Goal: Task Accomplishment & Management: Use online tool/utility

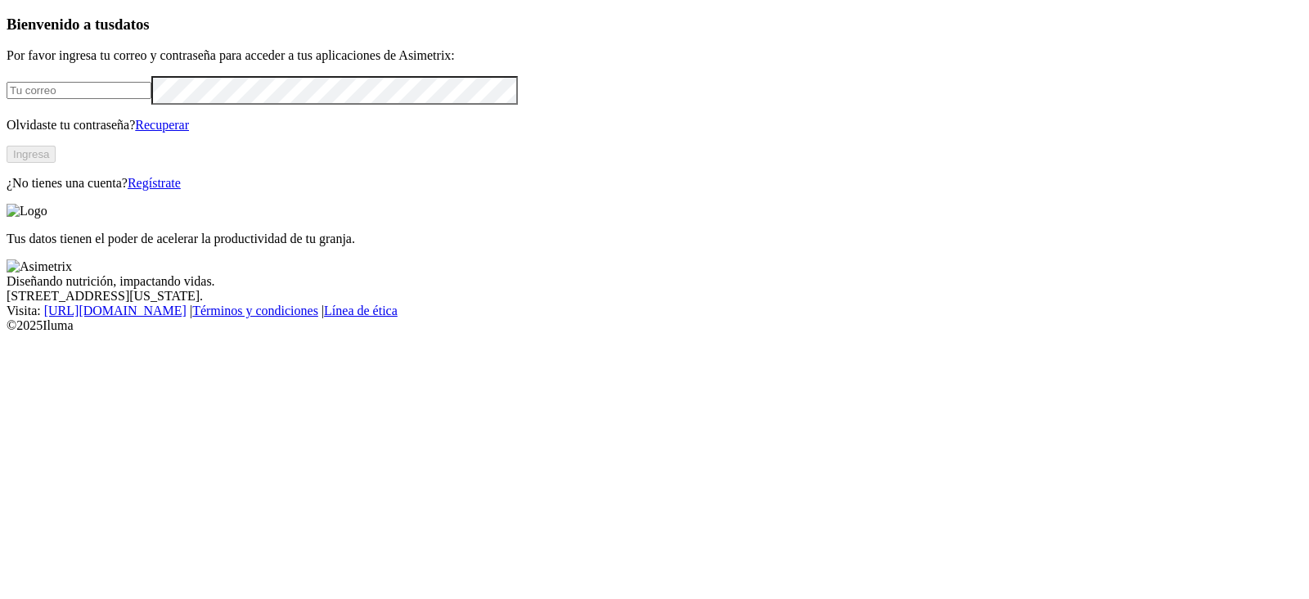
type input "manuela.chavarria@asimetrix.co"
click at [56, 163] on button "Ingresa" at bounding box center [31, 154] width 49 height 17
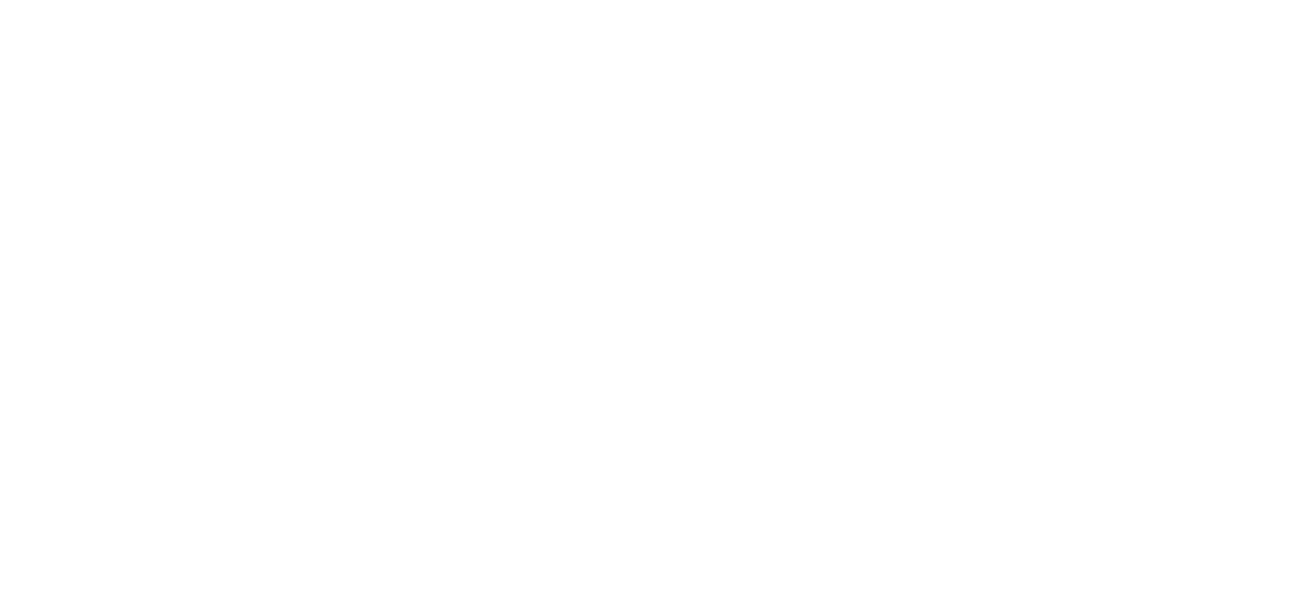
type input "Main"
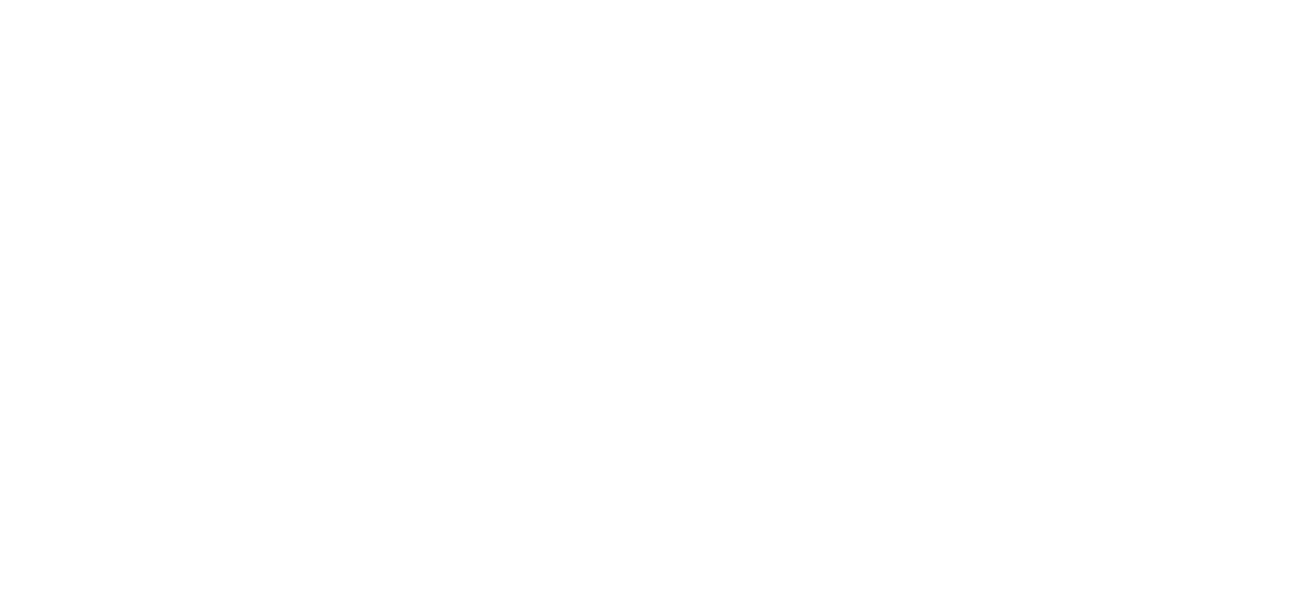
paste input "Pigvision"
type input "Pigvision"
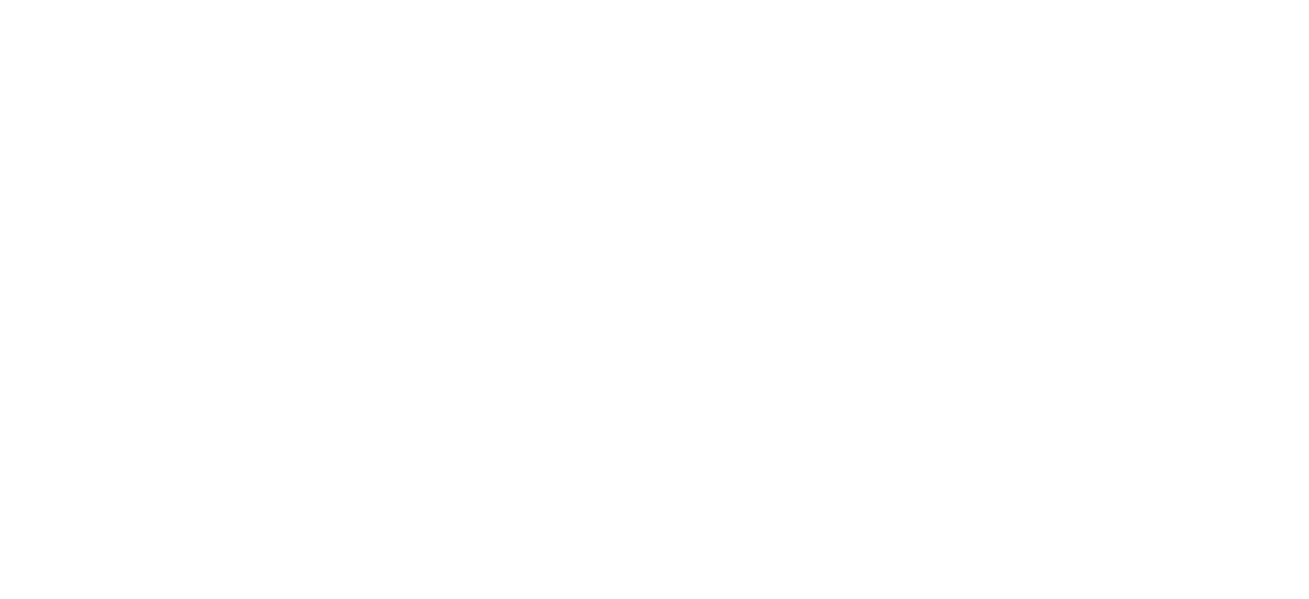
type input "pic"
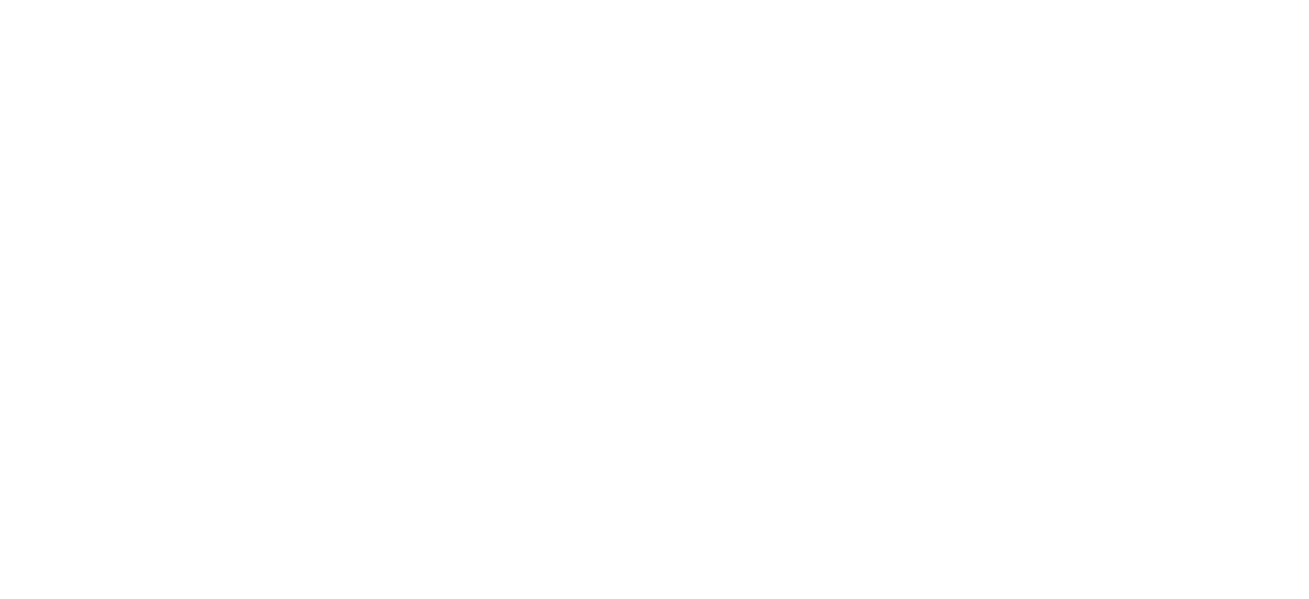
paste input "Tabla Pesos Diarios"
type input "Tabla Pesos Diarios"
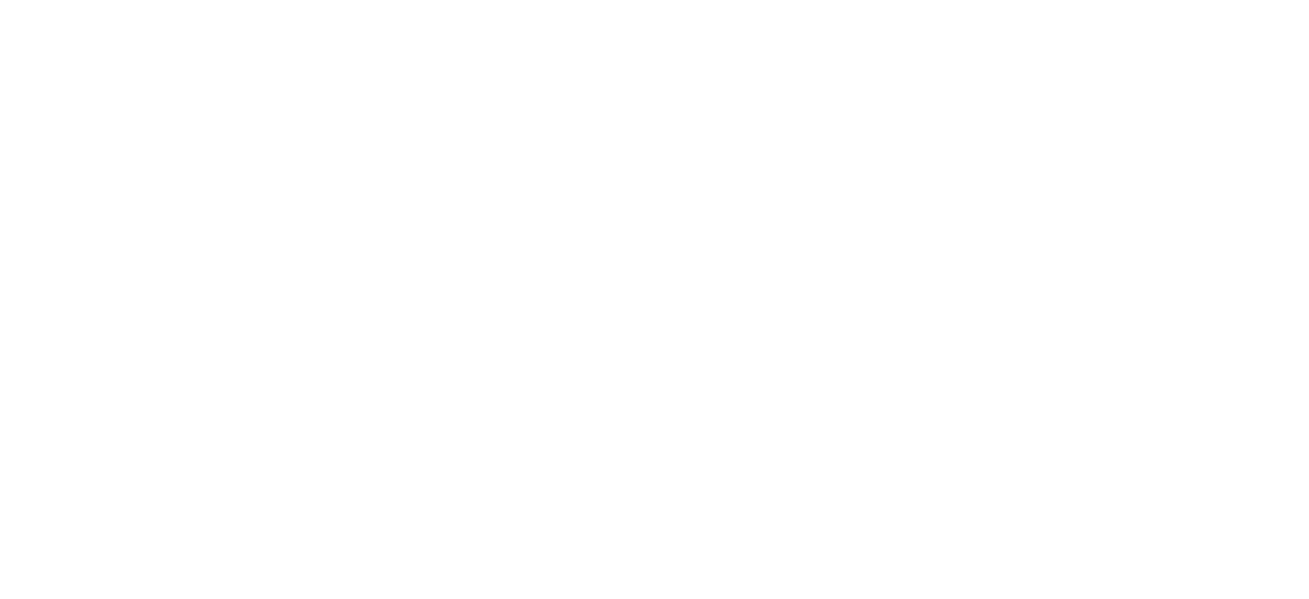
drag, startPoint x: 14, startPoint y: 252, endPoint x: 17, endPoint y: 196, distance: 55.7
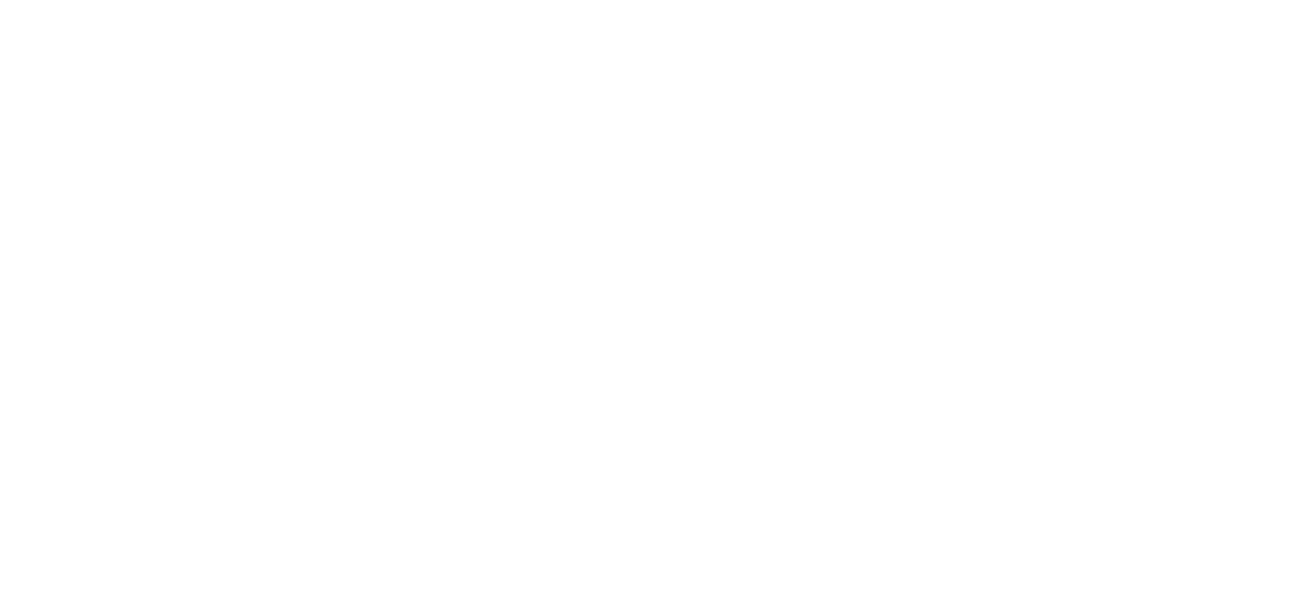
paste input "Tabla de Pesos Semanales"
type input "Tabla de Pesos Semanales"
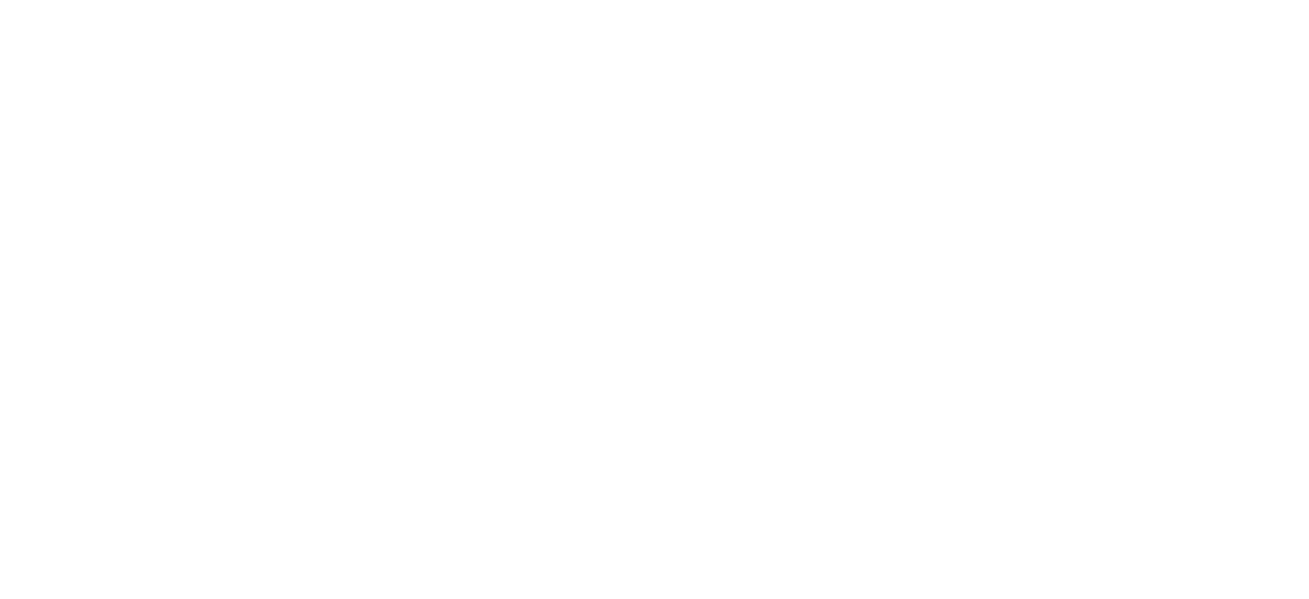
drag, startPoint x: 554, startPoint y: 279, endPoint x: 228, endPoint y: 317, distance: 327.8
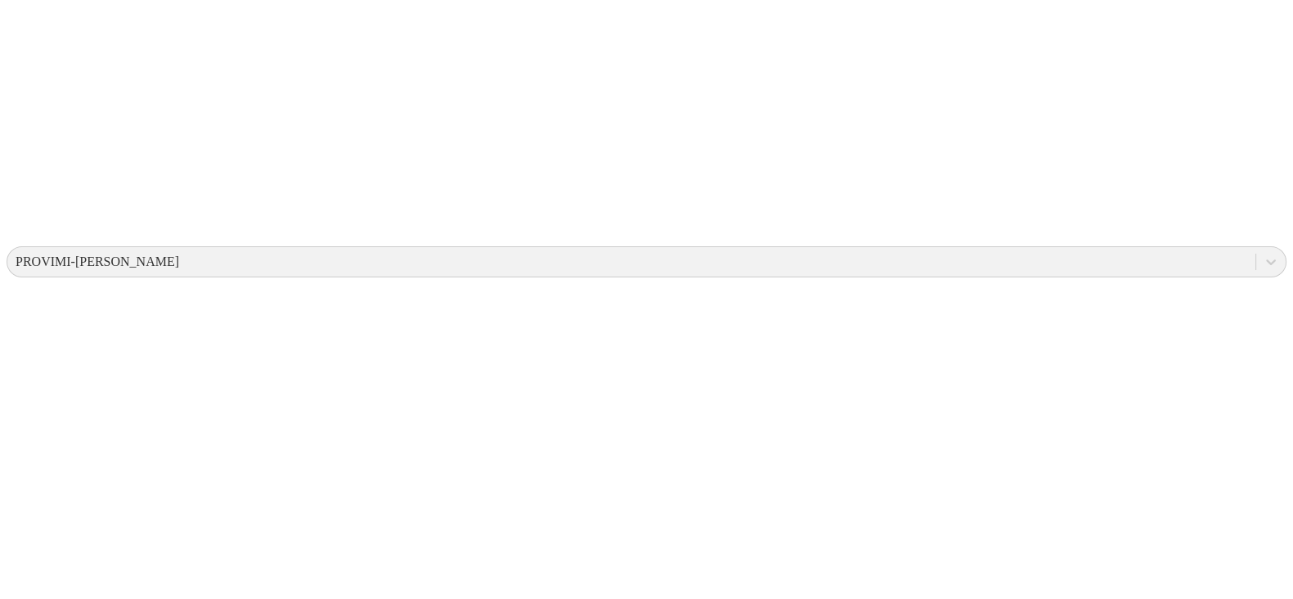
scroll to position [123, 0]
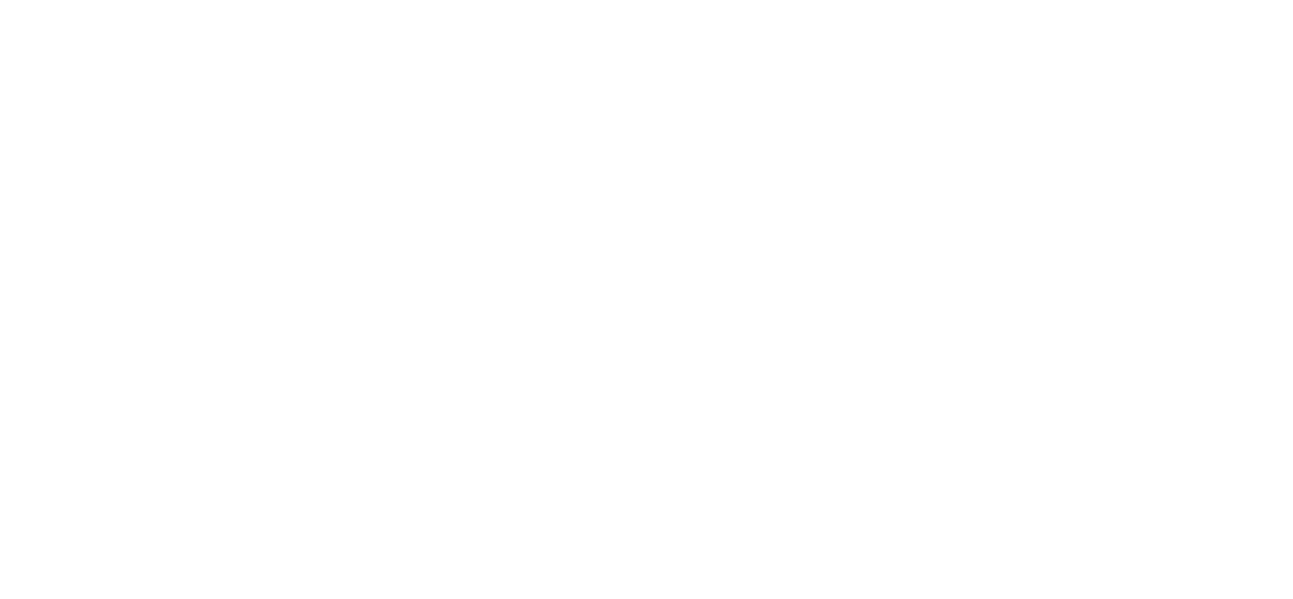
scroll to position [7, 0]
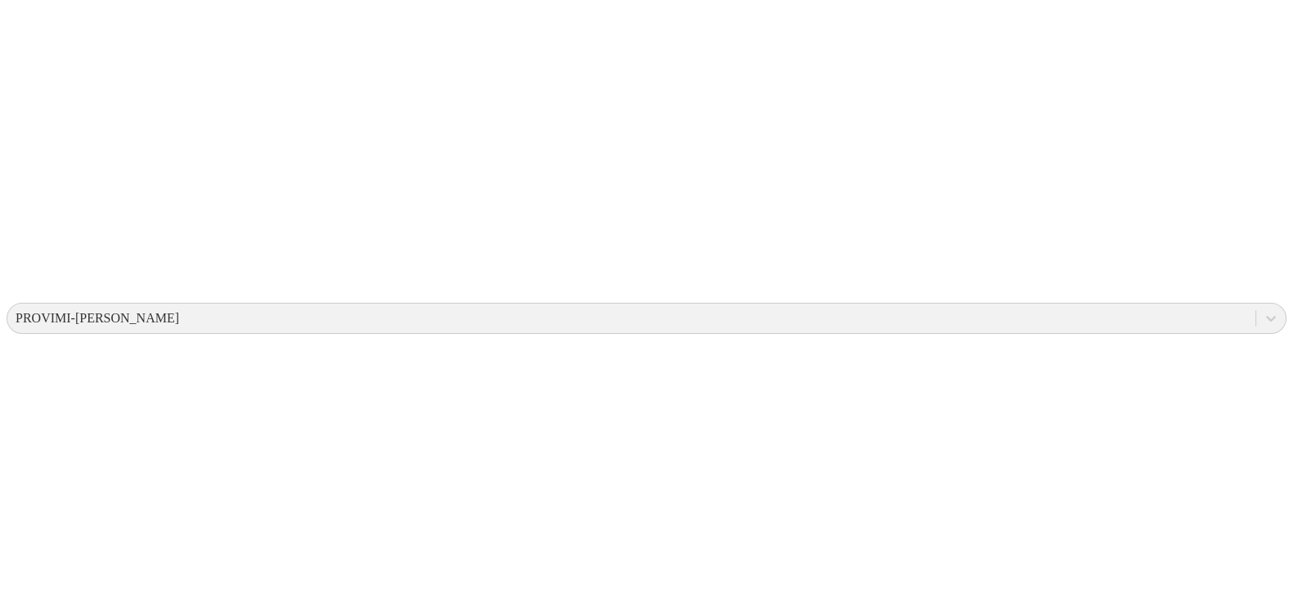
scroll to position [380, 0]
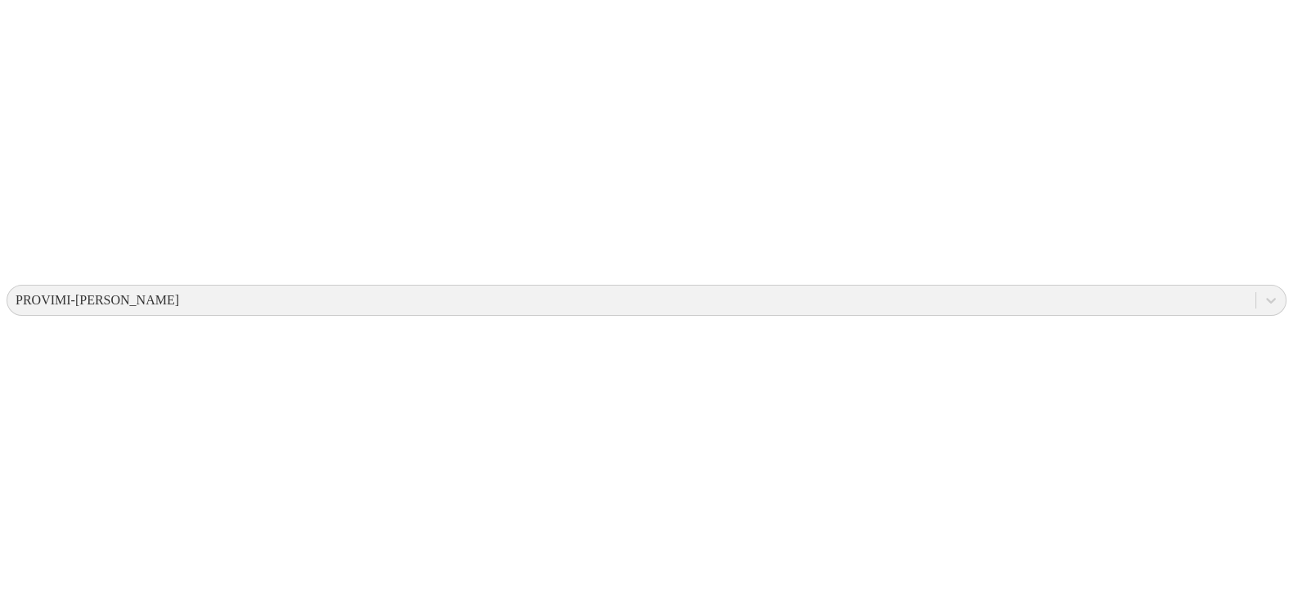
drag, startPoint x: 636, startPoint y: 284, endPoint x: 394, endPoint y: 282, distance: 241.3
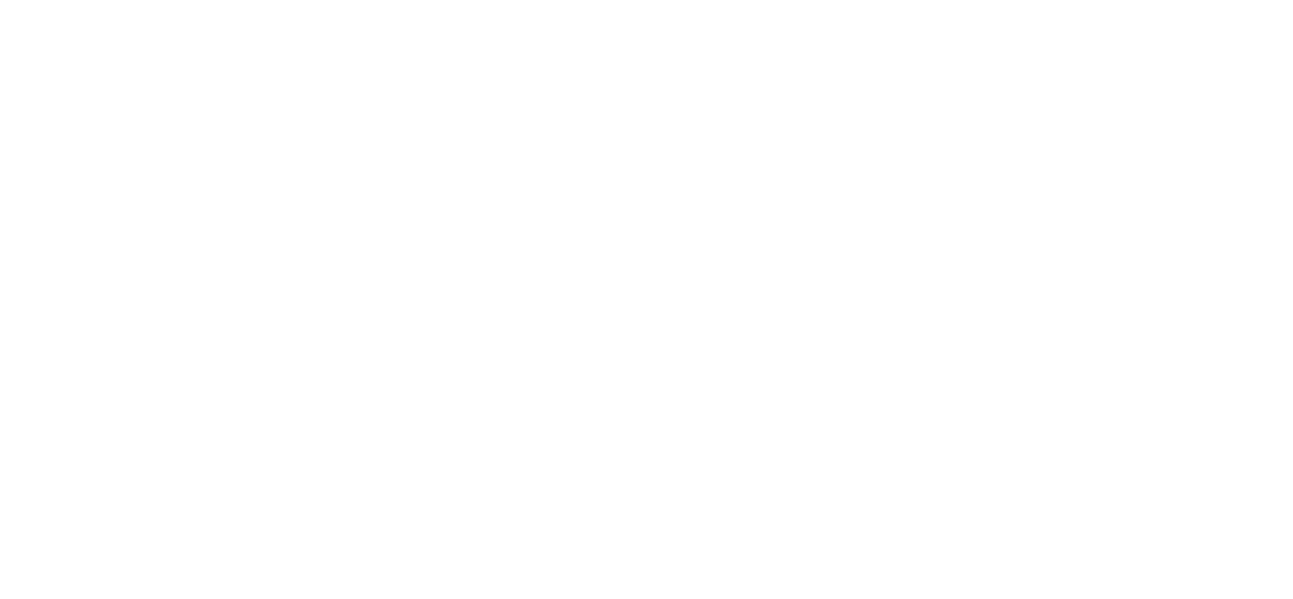
scroll to position [704, 0]
drag, startPoint x: 699, startPoint y: 285, endPoint x: 309, endPoint y: 268, distance: 389.7
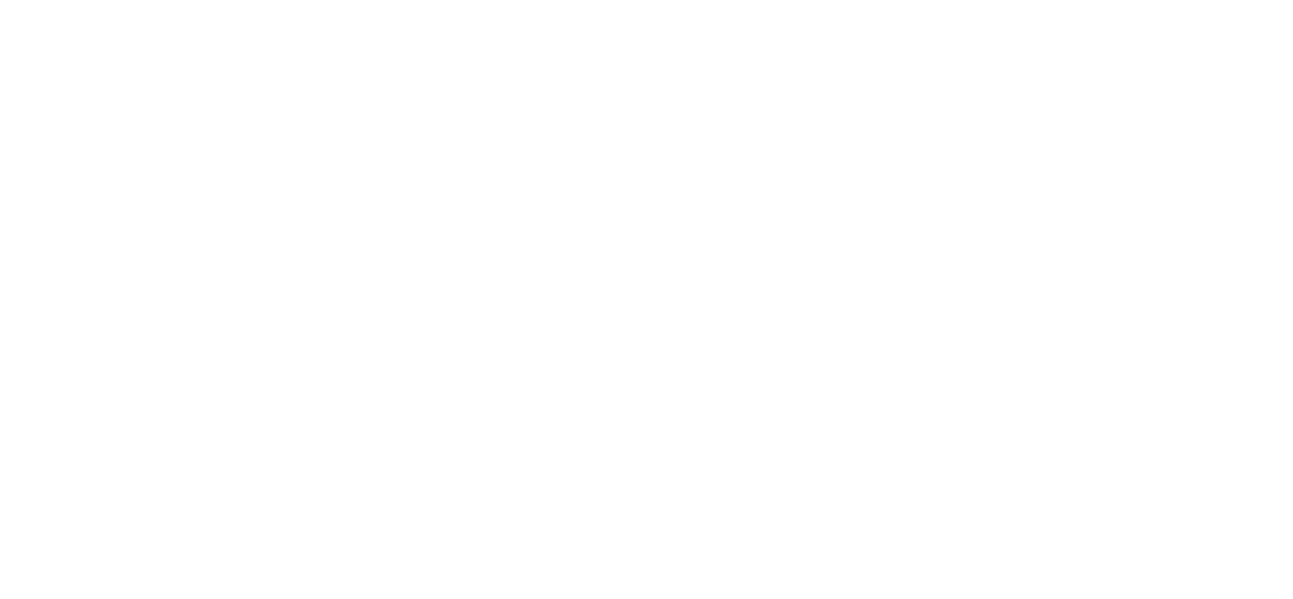
scroll to position [0, 0]
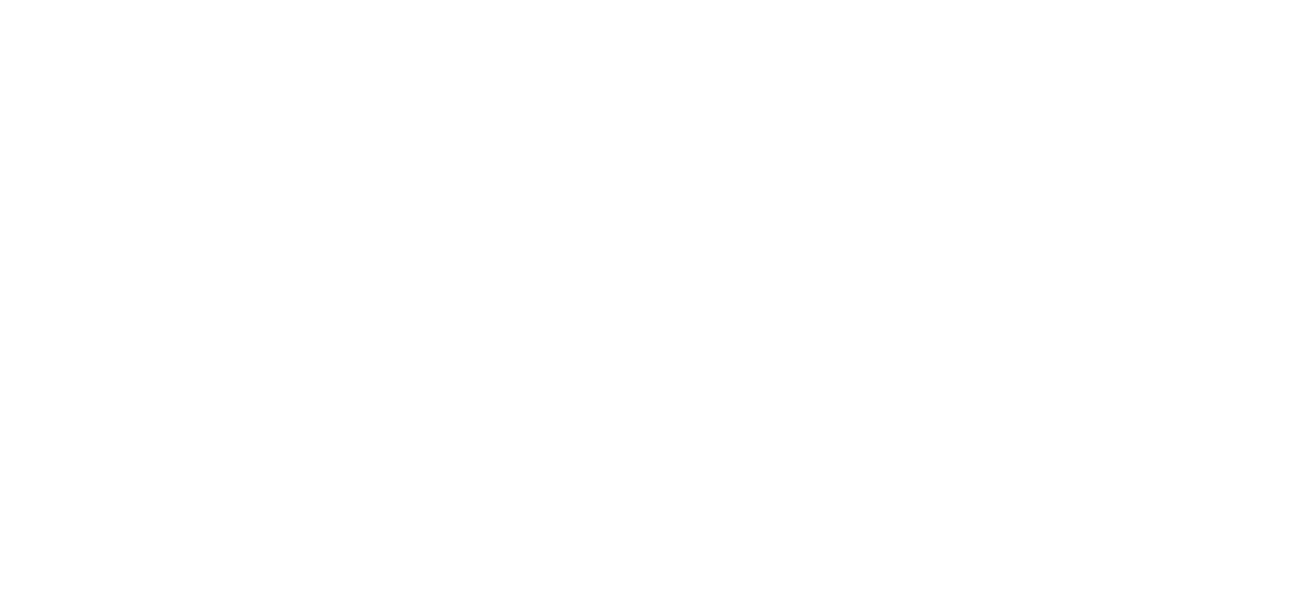
scroll to position [801, 0]
